Goal: Task Accomplishment & Management: Manage account settings

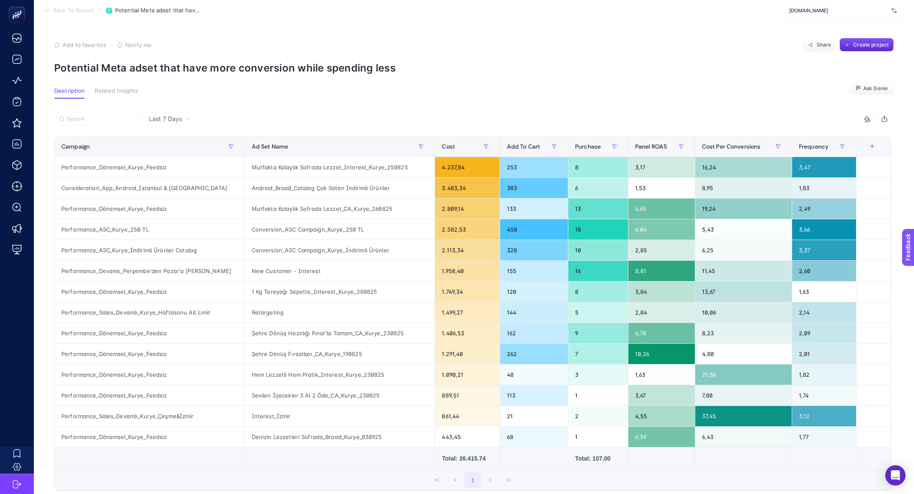
click at [819, 15] on div "[DOMAIN_NAME]" at bounding box center [843, 11] width 122 height 14
type input "mediamar"
click at [819, 28] on span "mediamarkt.com.tr" at bounding box center [808, 28] width 39 height 7
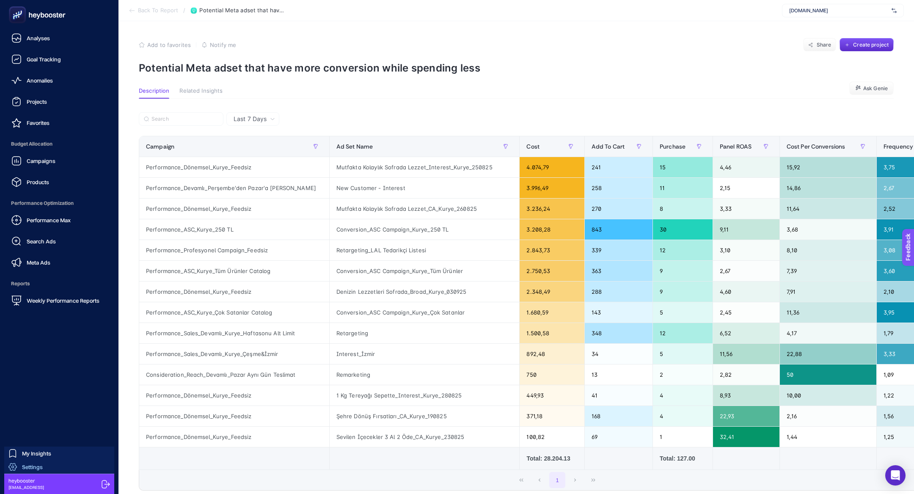
click at [23, 469] on span "Settings" at bounding box center [32, 466] width 21 height 7
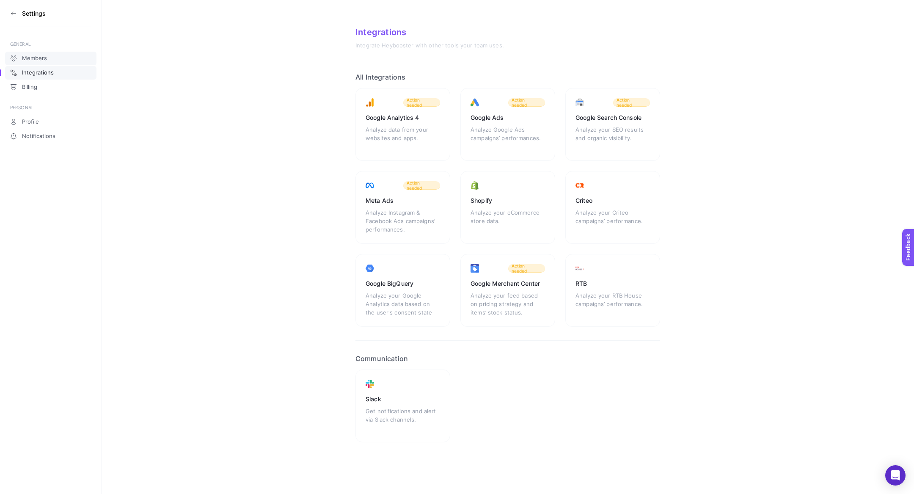
click at [51, 58] on link "Members" at bounding box center [50, 59] width 91 height 14
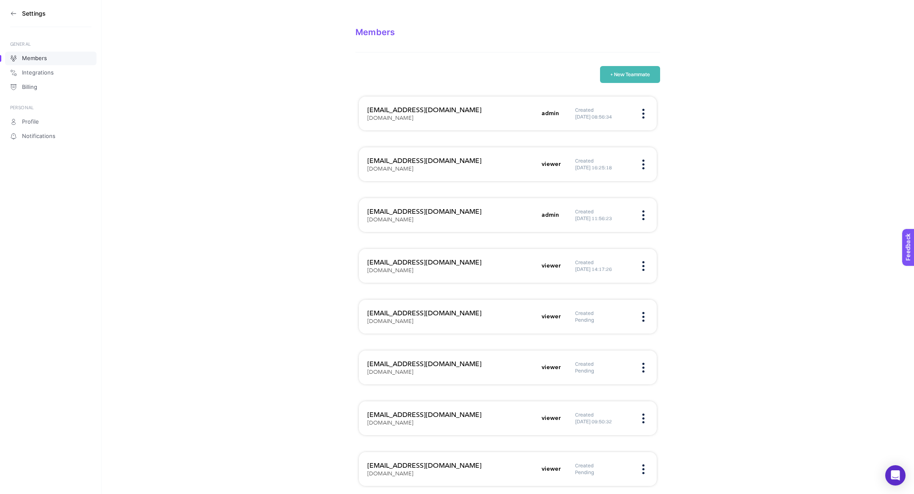
click at [11, 14] on icon at bounding box center [13, 13] width 7 height 7
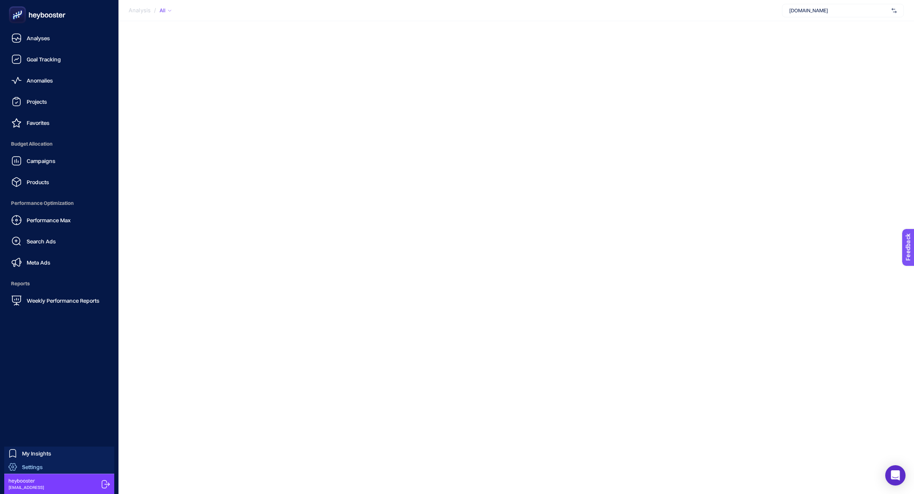
click at [28, 468] on span "Settings" at bounding box center [32, 466] width 21 height 7
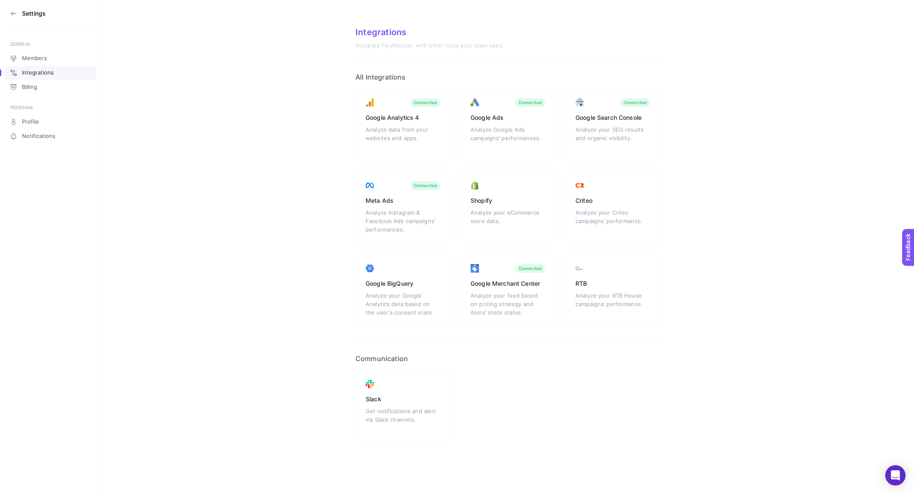
click at [50, 51] on div "Members Integrations Billing" at bounding box center [50, 72] width 91 height 43
click at [50, 53] on link "Members" at bounding box center [50, 59] width 91 height 14
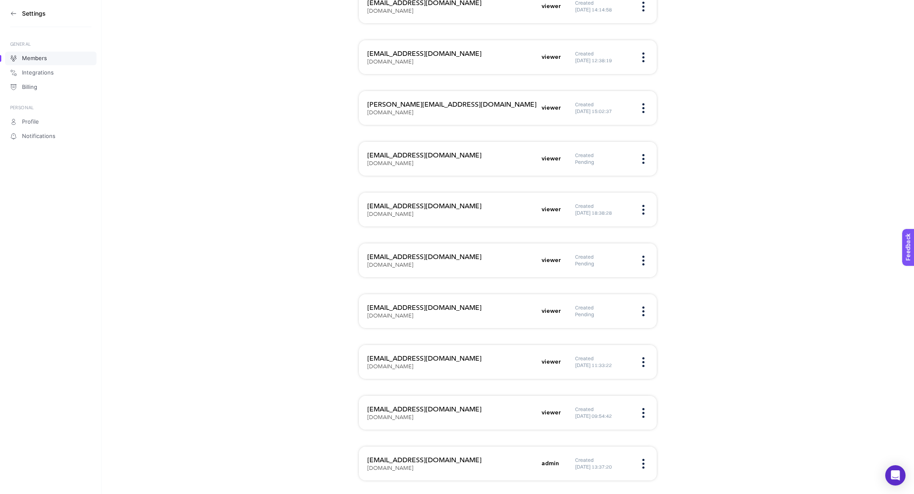
scroll to position [1122, 0]
click at [436, 455] on h3 "gamze.demirci@publicisgroupe.com" at bounding box center [451, 460] width 169 height 10
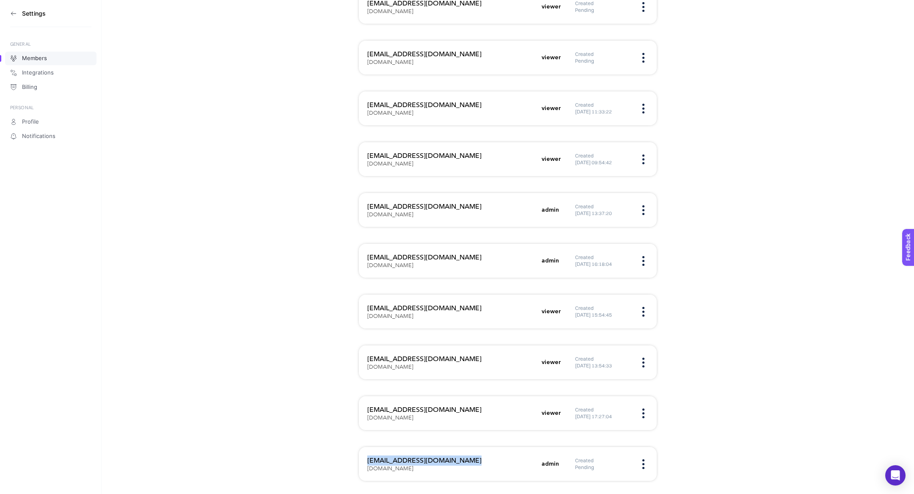
copy h3 "gamze.demirci@publicisgroupe.com"
